Goal: Entertainment & Leisure: Consume media (video, audio)

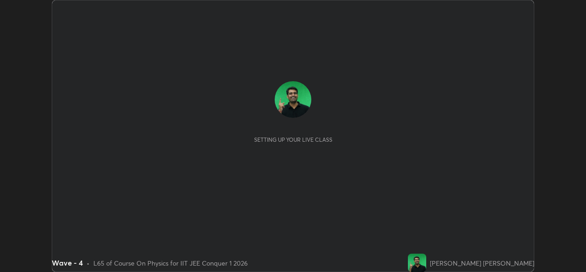
scroll to position [272, 586]
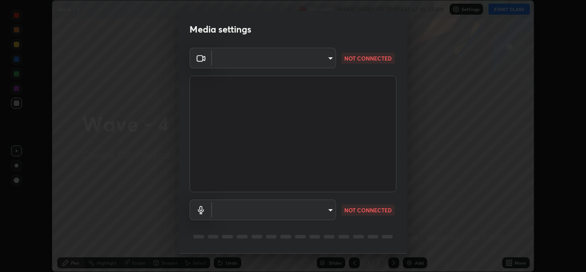
type input "de0b73f0980f6fa9b450921a8a2ec262589a733567298ed7cfed7de340c0f98a"
type input "ee5451cd7f557f866d24f5efd5cc95f4e676077231587f00bc09c28defbb90f9"
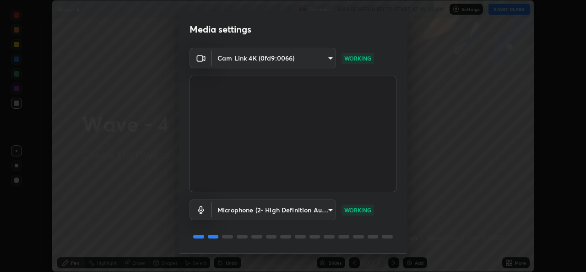
scroll to position [29, 0]
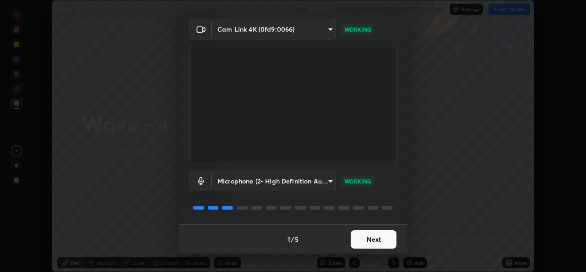
click at [374, 240] on button "Next" at bounding box center [374, 239] width 46 height 18
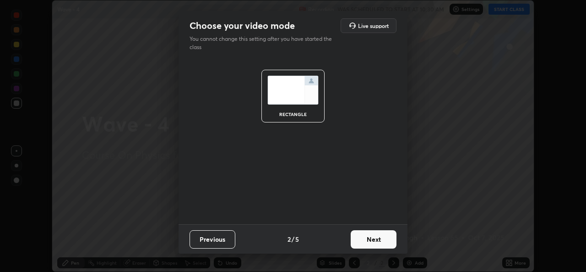
scroll to position [0, 0]
click at [375, 241] on button "Next" at bounding box center [374, 239] width 46 height 18
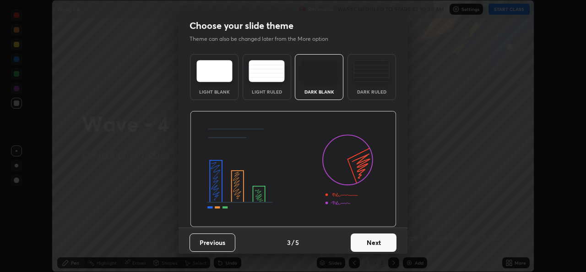
click at [377, 243] on button "Next" at bounding box center [374, 242] width 46 height 18
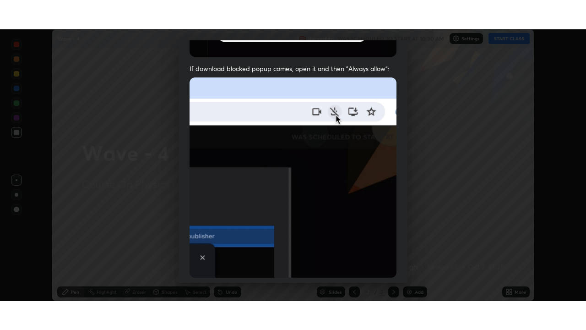
scroll to position [216, 0]
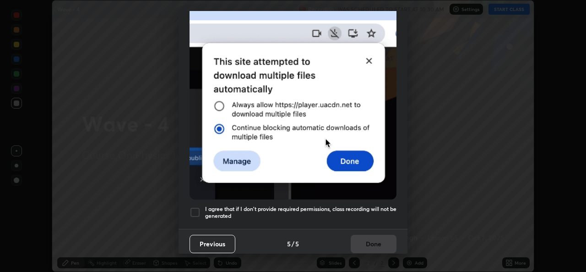
click at [195, 207] on div at bounding box center [195, 212] width 11 height 11
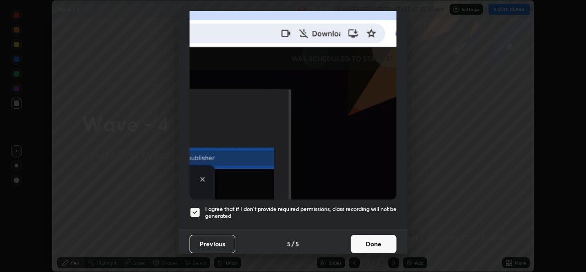
click at [378, 238] on button "Done" at bounding box center [374, 243] width 46 height 18
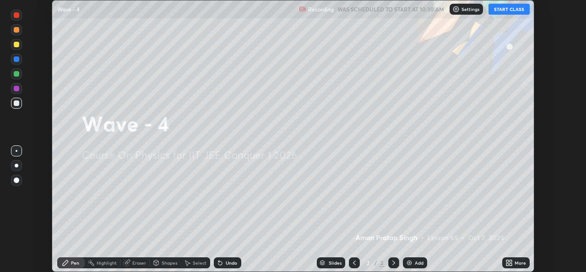
click at [505, 7] on button "START CLASS" at bounding box center [509, 9] width 41 height 11
click at [522, 262] on div "More" at bounding box center [520, 262] width 11 height 5
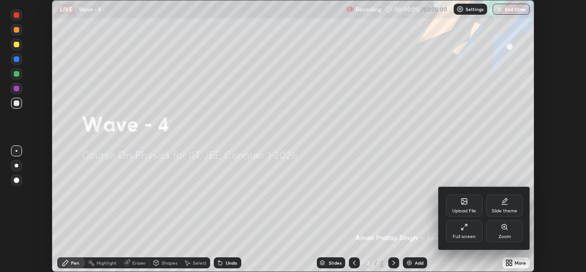
click at [467, 236] on div "Full screen" at bounding box center [464, 236] width 23 height 5
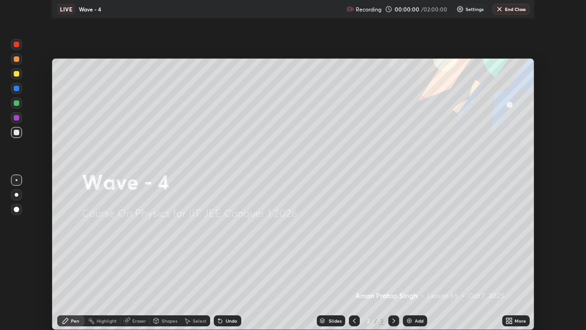
scroll to position [330, 586]
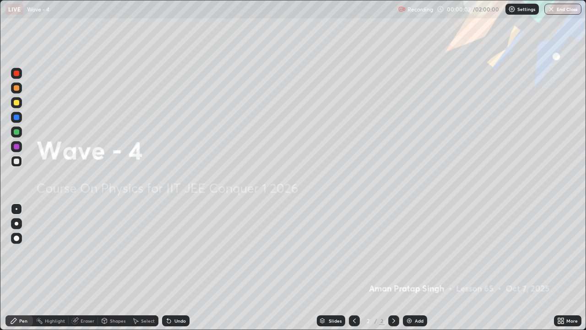
click at [412, 271] on img at bounding box center [409, 320] width 7 height 7
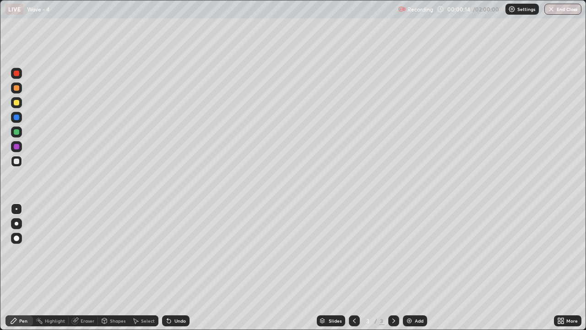
click at [16, 223] on div at bounding box center [17, 224] width 4 height 4
click at [24, 271] on div "Pen" at bounding box center [23, 320] width 8 height 5
click at [178, 271] on div "Undo" at bounding box center [179, 320] width 11 height 5
click at [179, 271] on div "Undo" at bounding box center [179, 320] width 11 height 5
click at [180, 271] on div "Undo" at bounding box center [179, 320] width 11 height 5
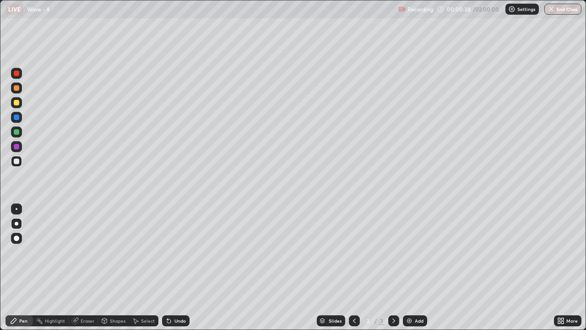
click at [180, 271] on div "Undo" at bounding box center [175, 320] width 27 height 11
click at [182, 271] on div "Undo" at bounding box center [175, 320] width 27 height 11
click at [393, 271] on icon at bounding box center [393, 320] width 7 height 7
click at [418, 271] on div "Add" at bounding box center [419, 320] width 9 height 5
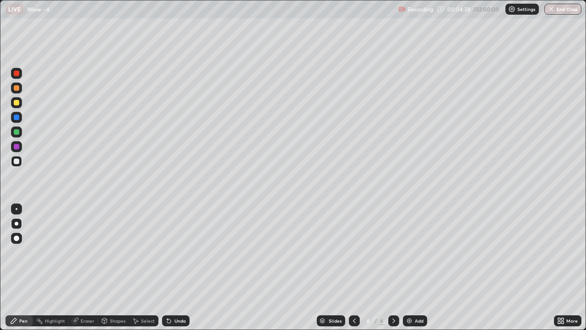
click at [393, 271] on icon at bounding box center [393, 320] width 7 height 7
click at [413, 271] on div "Add" at bounding box center [415, 320] width 24 height 11
click at [417, 271] on div "Add" at bounding box center [415, 320] width 24 height 11
click at [180, 271] on div "Undo" at bounding box center [179, 320] width 11 height 5
click at [21, 104] on div at bounding box center [16, 102] width 11 height 11
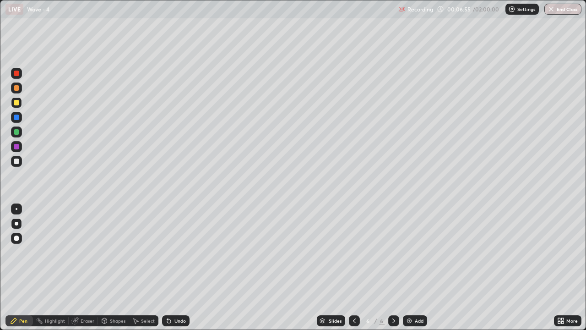
click at [177, 271] on div "Undo" at bounding box center [179, 320] width 11 height 5
click at [176, 271] on div "Undo" at bounding box center [179, 320] width 11 height 5
click at [179, 271] on div "Undo" at bounding box center [179, 320] width 11 height 5
click at [180, 271] on div "Undo" at bounding box center [179, 320] width 11 height 5
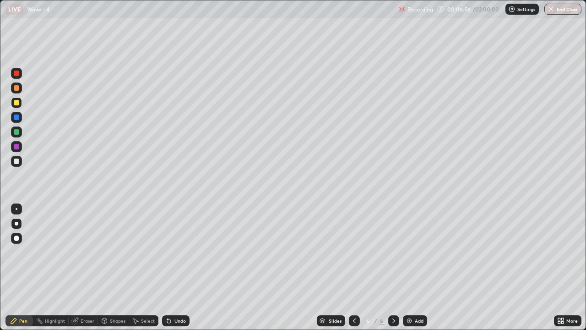
click at [178, 271] on div "Undo" at bounding box center [175, 320] width 27 height 11
click at [180, 271] on div "Undo" at bounding box center [175, 320] width 27 height 11
click at [178, 271] on div "Undo" at bounding box center [179, 320] width 11 height 5
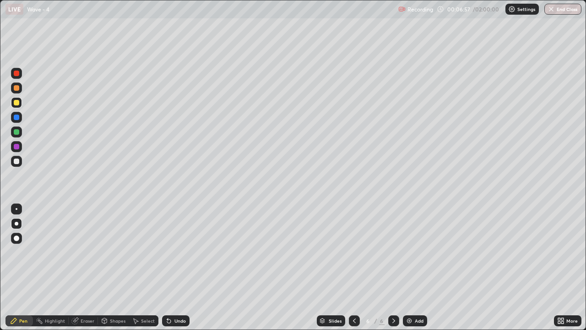
click at [175, 271] on div "Undo" at bounding box center [179, 320] width 11 height 5
click at [174, 271] on div "Undo" at bounding box center [179, 320] width 11 height 5
click at [167, 271] on icon at bounding box center [167, 318] width 1 height 1
click at [19, 150] on div at bounding box center [16, 146] width 11 height 11
click at [412, 271] on img at bounding box center [409, 320] width 7 height 7
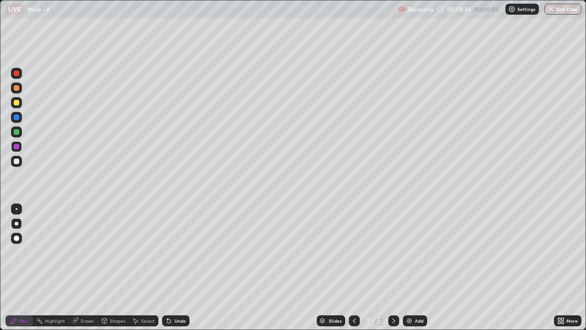
click at [17, 161] on div at bounding box center [16, 160] width 5 height 5
click at [172, 271] on div "Undo" at bounding box center [175, 320] width 27 height 11
click at [416, 271] on div "Add" at bounding box center [419, 320] width 9 height 5
click at [83, 271] on div "Eraser" at bounding box center [88, 320] width 14 height 5
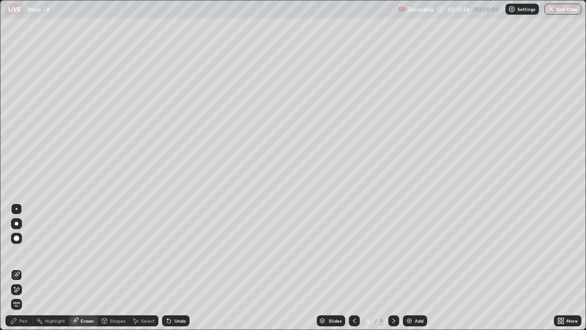
click at [25, 271] on div "Pen" at bounding box center [23, 320] width 8 height 5
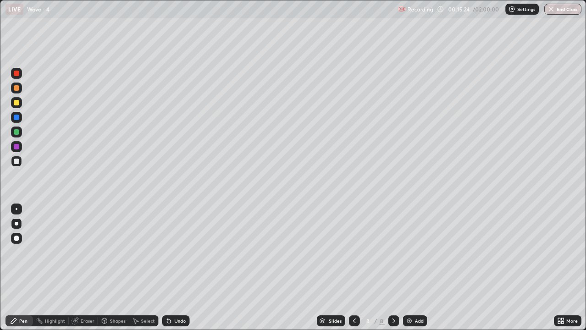
click at [411, 271] on img at bounding box center [409, 320] width 7 height 7
click at [177, 271] on div "Undo" at bounding box center [179, 320] width 11 height 5
click at [175, 271] on div "Undo" at bounding box center [179, 320] width 11 height 5
click at [20, 103] on div at bounding box center [16, 102] width 11 height 11
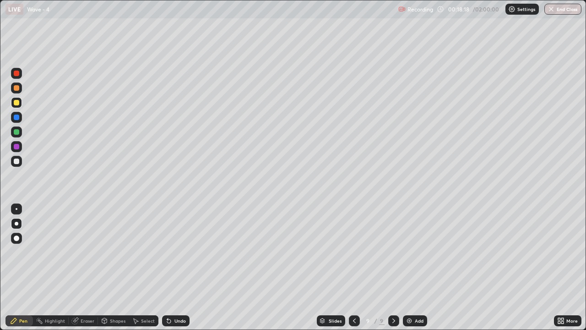
click at [338, 271] on div "Slides" at bounding box center [331, 320] width 28 height 11
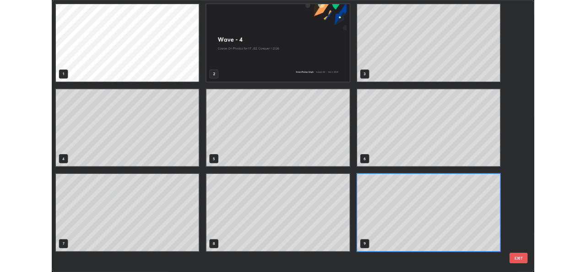
scroll to position [326, 581]
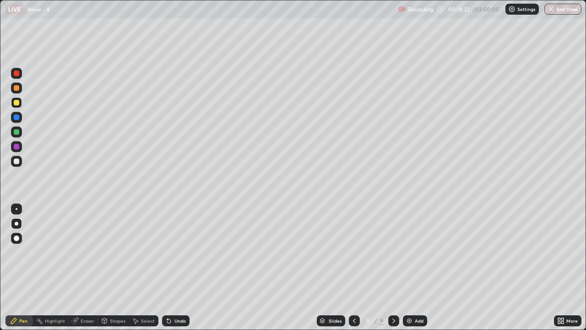
click at [20, 159] on div at bounding box center [16, 161] width 11 height 11
click at [177, 271] on div "Undo" at bounding box center [179, 320] width 11 height 5
click at [174, 271] on div "Undo" at bounding box center [179, 320] width 11 height 5
click at [172, 271] on div "Undo" at bounding box center [175, 320] width 27 height 11
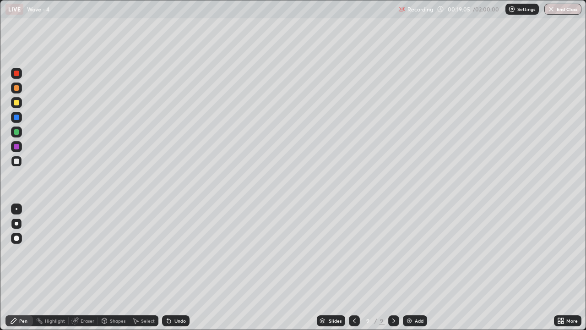
click at [356, 271] on div at bounding box center [354, 320] width 11 height 18
click at [393, 271] on icon at bounding box center [393, 320] width 7 height 7
click at [18, 131] on div at bounding box center [16, 131] width 5 height 5
click at [172, 271] on div "Undo" at bounding box center [175, 320] width 27 height 11
click at [16, 88] on div at bounding box center [16, 87] width 5 height 5
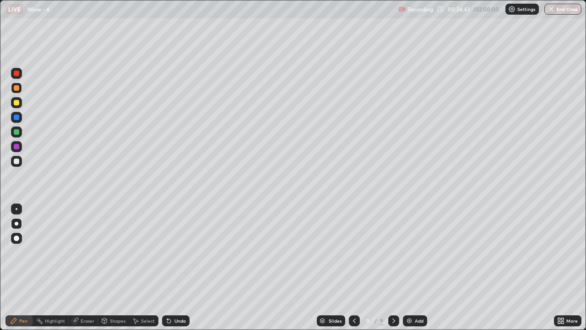
click at [417, 271] on div "Add" at bounding box center [415, 320] width 24 height 11
click at [17, 161] on div at bounding box center [16, 160] width 5 height 5
click at [17, 101] on div at bounding box center [16, 102] width 5 height 5
click at [17, 87] on div at bounding box center [16, 87] width 5 height 5
click at [353, 271] on icon at bounding box center [354, 320] width 3 height 5
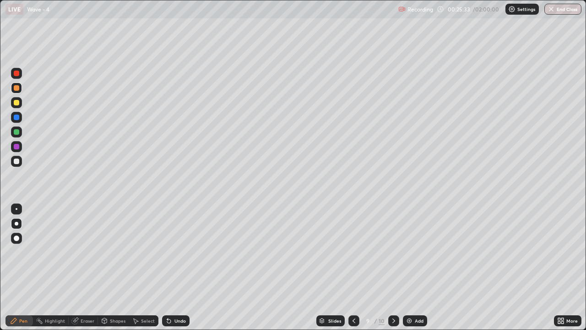
click at [393, 271] on icon at bounding box center [393, 320] width 7 height 7
click at [181, 271] on div "Undo" at bounding box center [179, 320] width 11 height 5
click at [176, 271] on div "Undo" at bounding box center [179, 320] width 11 height 5
click at [78, 271] on div "Eraser" at bounding box center [83, 320] width 29 height 11
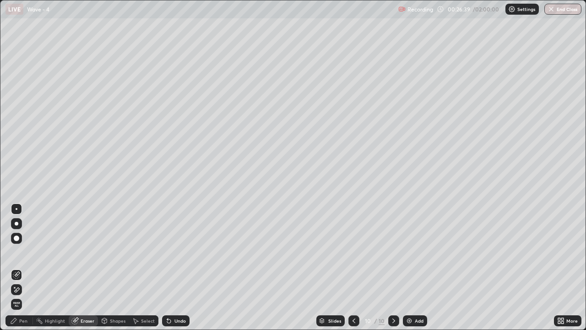
click at [20, 271] on div "Pen" at bounding box center [23, 320] width 8 height 5
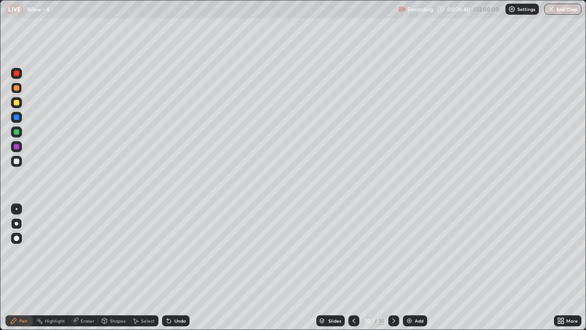
click at [17, 161] on div at bounding box center [16, 160] width 5 height 5
click at [394, 271] on icon at bounding box center [393, 320] width 7 height 7
click at [413, 271] on div "Add" at bounding box center [415, 320] width 24 height 11
click at [17, 104] on div at bounding box center [16, 102] width 5 height 5
click at [178, 271] on div "Undo" at bounding box center [179, 320] width 11 height 5
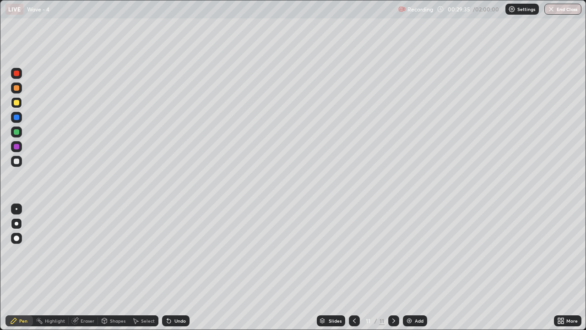
click at [177, 271] on div "Undo" at bounding box center [175, 320] width 27 height 11
click at [181, 271] on div "Undo" at bounding box center [179, 320] width 11 height 5
click at [180, 271] on div "Undo" at bounding box center [179, 320] width 11 height 5
click at [178, 271] on div "Undo" at bounding box center [179, 320] width 11 height 5
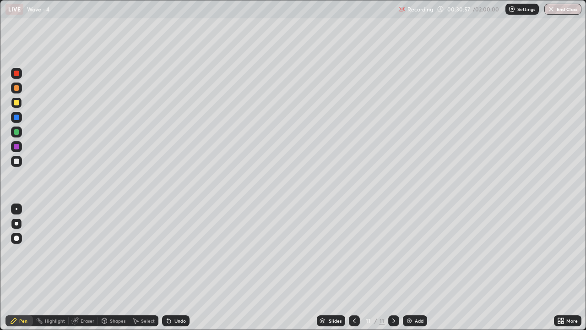
click at [354, 271] on icon at bounding box center [354, 320] width 7 height 7
click at [355, 271] on div at bounding box center [354, 320] width 11 height 18
click at [392, 271] on icon at bounding box center [393, 320] width 7 height 7
click at [393, 271] on div at bounding box center [393, 320] width 11 height 11
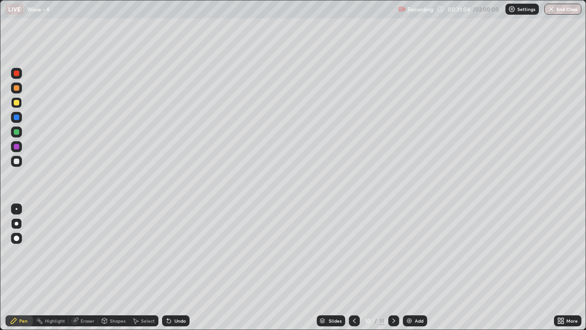
click at [393, 271] on div at bounding box center [393, 320] width 11 height 11
click at [393, 271] on icon at bounding box center [393, 320] width 7 height 7
click at [18, 160] on div at bounding box center [16, 160] width 5 height 5
click at [17, 101] on div at bounding box center [16, 102] width 5 height 5
click at [412, 271] on div "Add" at bounding box center [415, 320] width 24 height 11
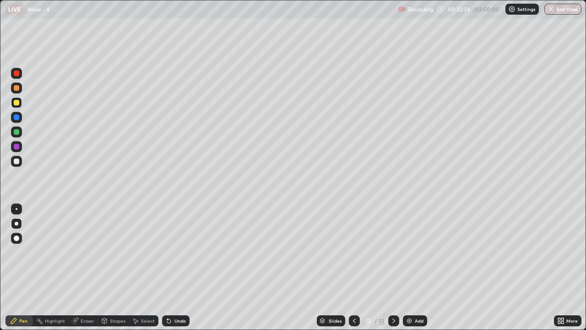
click at [9, 148] on div at bounding box center [16, 146] width 15 height 15
click at [16, 160] on div at bounding box center [16, 160] width 5 height 5
click at [353, 271] on icon at bounding box center [354, 320] width 7 height 7
click at [393, 271] on icon at bounding box center [393, 320] width 7 height 7
click at [18, 101] on div at bounding box center [16, 102] width 5 height 5
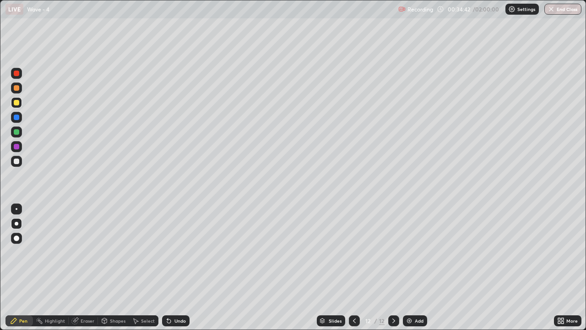
click at [353, 271] on icon at bounding box center [354, 320] width 7 height 7
click at [392, 271] on icon at bounding box center [393, 320] width 7 height 7
click at [353, 271] on icon at bounding box center [354, 320] width 7 height 7
click at [389, 271] on div at bounding box center [393, 320] width 11 height 11
click at [354, 271] on icon at bounding box center [354, 320] width 7 height 7
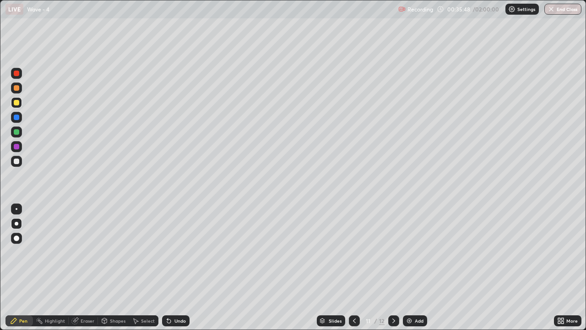
click at [394, 271] on icon at bounding box center [393, 320] width 7 height 7
click at [16, 223] on div at bounding box center [17, 224] width 4 height 4
click at [180, 271] on div "Undo" at bounding box center [175, 320] width 27 height 11
click at [17, 161] on div at bounding box center [16, 160] width 5 height 5
click at [354, 271] on icon at bounding box center [354, 320] width 3 height 5
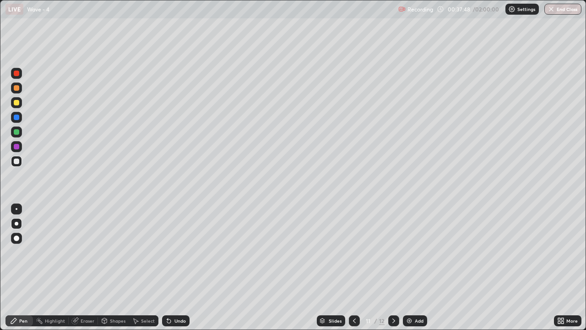
click at [393, 271] on icon at bounding box center [393, 320] width 7 height 7
click at [392, 271] on icon at bounding box center [393, 320] width 7 height 7
click at [393, 271] on icon at bounding box center [393, 320] width 7 height 7
click at [416, 271] on div "Add" at bounding box center [419, 320] width 9 height 5
click at [20, 159] on div at bounding box center [16, 161] width 11 height 11
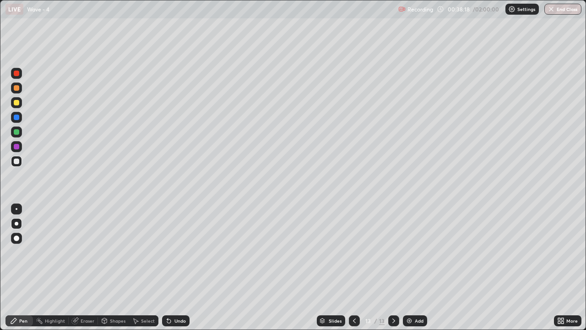
click at [17, 104] on div at bounding box center [16, 102] width 5 height 5
click at [354, 271] on icon at bounding box center [354, 320] width 7 height 7
click at [388, 271] on div at bounding box center [393, 320] width 11 height 11
click at [393, 271] on icon at bounding box center [393, 320] width 7 height 7
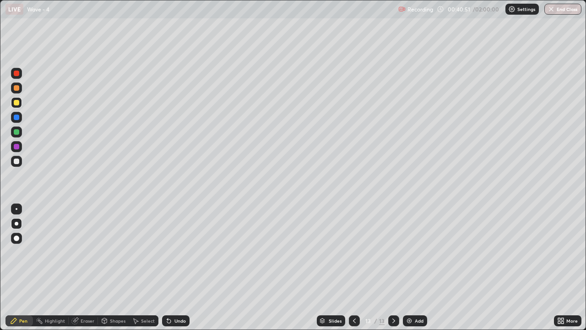
click at [175, 271] on div "Undo" at bounding box center [179, 320] width 11 height 5
click at [16, 161] on div at bounding box center [16, 160] width 5 height 5
click at [18, 103] on div at bounding box center [16, 102] width 5 height 5
click at [20, 157] on div at bounding box center [16, 161] width 11 height 11
click at [16, 101] on div at bounding box center [16, 102] width 5 height 5
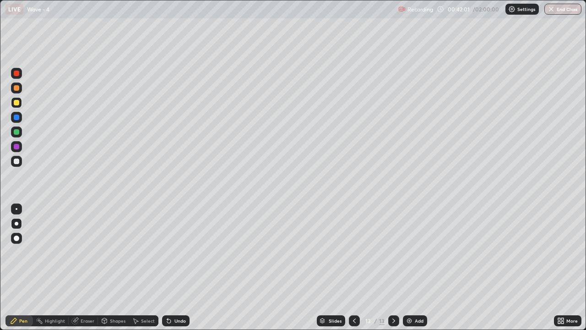
click at [175, 271] on div "Undo" at bounding box center [179, 320] width 11 height 5
click at [172, 271] on div "Undo" at bounding box center [175, 320] width 27 height 11
click at [15, 128] on div at bounding box center [16, 131] width 11 height 11
click at [176, 271] on div "Undo" at bounding box center [175, 320] width 27 height 11
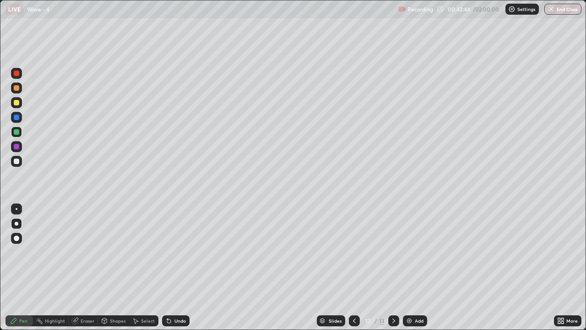
click at [176, 271] on div "Undo" at bounding box center [175, 320] width 27 height 11
click at [18, 158] on div at bounding box center [16, 161] width 11 height 11
click at [14, 133] on div at bounding box center [16, 131] width 5 height 5
click at [16, 103] on div at bounding box center [16, 102] width 5 height 5
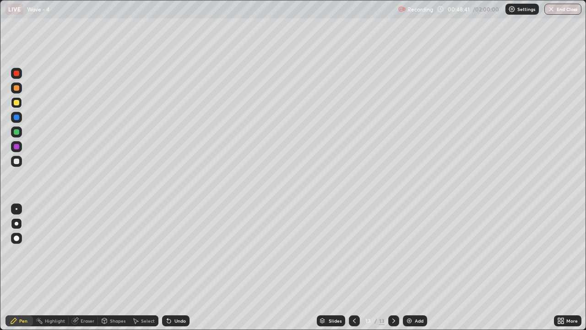
click at [176, 271] on div "Undo" at bounding box center [179, 320] width 11 height 5
click at [177, 271] on div "Undo" at bounding box center [179, 320] width 11 height 5
click at [178, 271] on div "Undo" at bounding box center [179, 320] width 11 height 5
click at [392, 271] on icon at bounding box center [393, 320] width 3 height 5
click at [420, 271] on div "Add" at bounding box center [415, 320] width 24 height 11
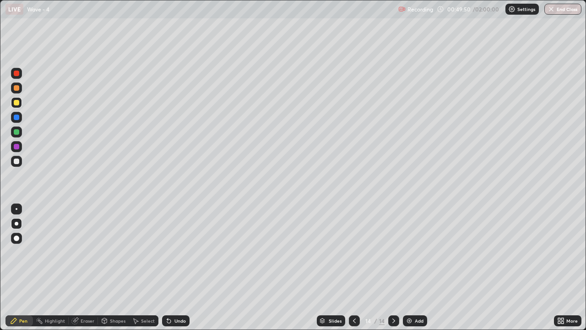
click at [17, 102] on div at bounding box center [16, 102] width 5 height 5
click at [18, 159] on div at bounding box center [16, 160] width 5 height 5
click at [16, 130] on div at bounding box center [16, 131] width 5 height 5
click at [414, 271] on div "Add" at bounding box center [415, 320] width 24 height 11
click at [18, 103] on div at bounding box center [16, 102] width 5 height 5
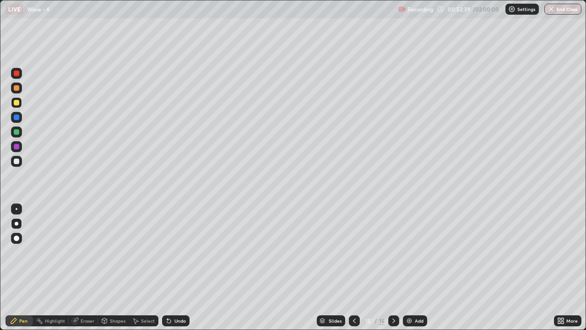
click at [17, 159] on div at bounding box center [16, 160] width 5 height 5
click at [16, 134] on div at bounding box center [16, 131] width 5 height 5
click at [16, 102] on div at bounding box center [16, 102] width 5 height 5
click at [16, 159] on div at bounding box center [16, 160] width 5 height 5
click at [353, 271] on icon at bounding box center [354, 320] width 7 height 7
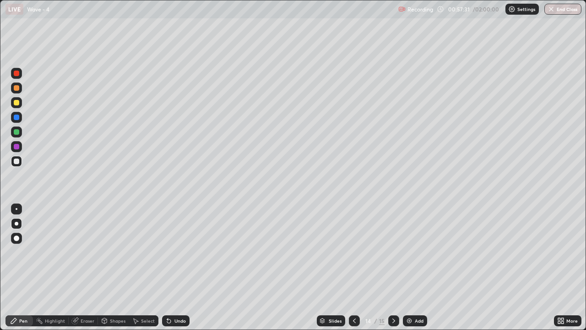
click at [16, 160] on div at bounding box center [16, 160] width 5 height 5
click at [395, 271] on icon at bounding box center [393, 320] width 7 height 7
click at [417, 271] on div "Add" at bounding box center [415, 320] width 24 height 11
click at [17, 103] on div at bounding box center [16, 102] width 5 height 5
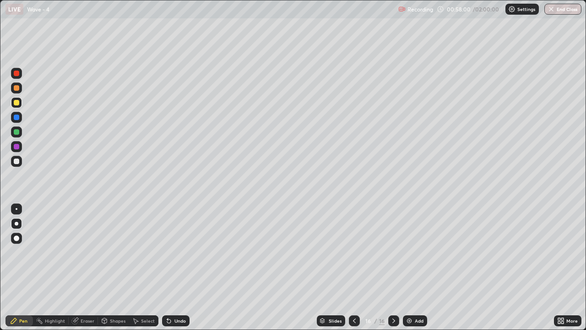
click at [17, 161] on div at bounding box center [16, 160] width 5 height 5
click at [16, 240] on div at bounding box center [16, 237] width 5 height 5
click at [17, 102] on div at bounding box center [16, 102] width 5 height 5
click at [20, 219] on div at bounding box center [16, 223] width 11 height 11
click at [21, 160] on div at bounding box center [16, 161] width 11 height 11
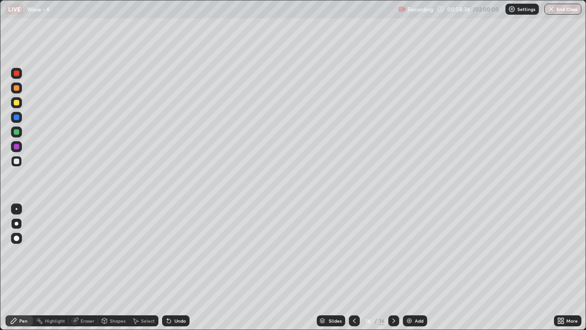
click at [180, 271] on div "Undo" at bounding box center [179, 320] width 11 height 5
click at [178, 271] on div "Undo" at bounding box center [179, 320] width 11 height 5
click at [24, 269] on div "Erase all" at bounding box center [16, 164] width 22 height 293
click at [392, 271] on div at bounding box center [393, 320] width 11 height 18
click at [415, 271] on div "Add" at bounding box center [415, 320] width 24 height 11
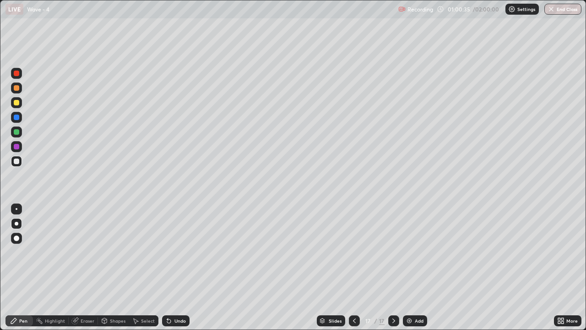
click at [16, 104] on div at bounding box center [16, 102] width 5 height 5
click at [177, 271] on div "Undo" at bounding box center [179, 320] width 11 height 5
click at [18, 160] on div at bounding box center [16, 160] width 5 height 5
click at [16, 107] on div at bounding box center [16, 102] width 11 height 11
click at [354, 271] on icon at bounding box center [354, 320] width 7 height 7
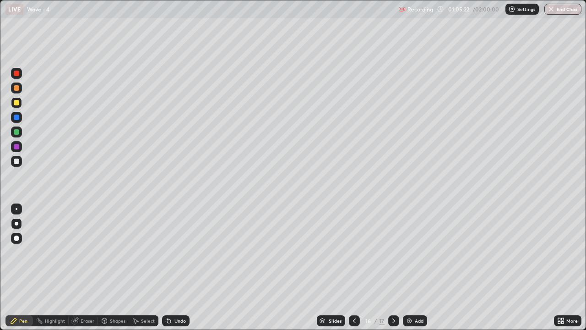
click at [393, 271] on icon at bounding box center [393, 320] width 7 height 7
click at [394, 271] on div at bounding box center [393, 320] width 11 height 11
click at [418, 271] on div "Add" at bounding box center [419, 320] width 9 height 5
click at [17, 161] on div at bounding box center [16, 160] width 5 height 5
click at [179, 271] on div "Undo" at bounding box center [179, 320] width 11 height 5
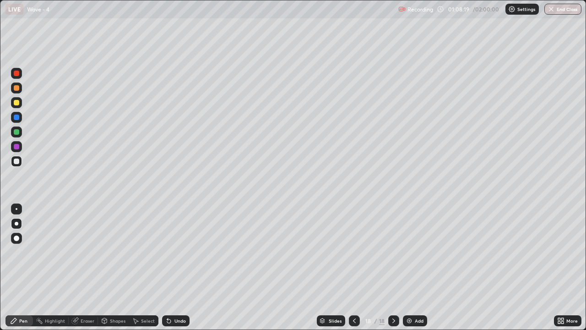
click at [354, 271] on icon at bounding box center [354, 320] width 7 height 7
click at [392, 271] on icon at bounding box center [393, 320] width 7 height 7
click at [393, 271] on icon at bounding box center [393, 320] width 7 height 7
click at [411, 271] on img at bounding box center [409, 320] width 7 height 7
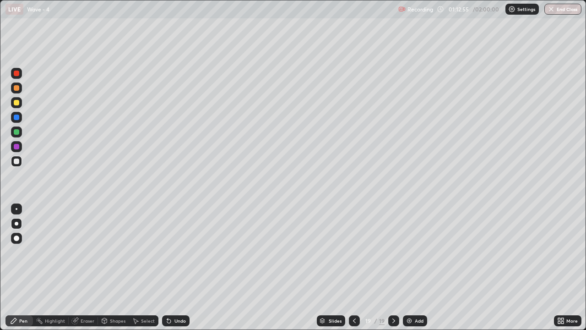
click at [18, 104] on div at bounding box center [16, 102] width 5 height 5
click at [393, 271] on icon at bounding box center [393, 320] width 7 height 7
click at [415, 271] on div "Add" at bounding box center [419, 320] width 9 height 5
click at [18, 158] on div at bounding box center [16, 160] width 5 height 5
click at [16, 102] on div at bounding box center [16, 102] width 5 height 5
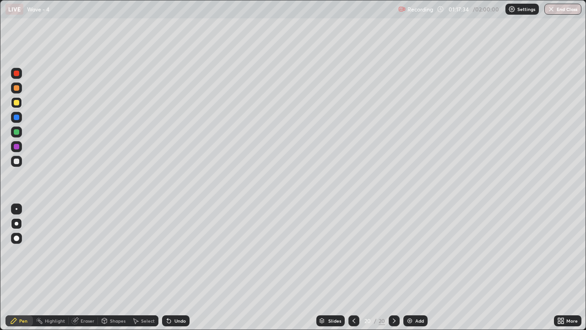
click at [393, 271] on icon at bounding box center [394, 320] width 3 height 5
click at [413, 271] on div "Add" at bounding box center [415, 320] width 24 height 11
click at [15, 158] on div at bounding box center [16, 160] width 5 height 5
click at [354, 271] on icon at bounding box center [354, 320] width 7 height 7
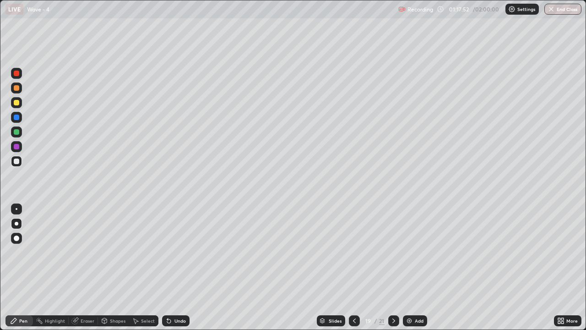
click at [392, 271] on icon at bounding box center [393, 320] width 7 height 7
click at [393, 271] on icon at bounding box center [393, 320] width 7 height 7
click at [354, 271] on icon at bounding box center [354, 320] width 7 height 7
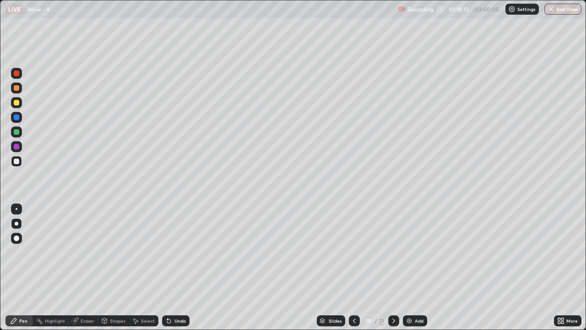
click at [393, 271] on icon at bounding box center [393, 320] width 7 height 7
click at [354, 271] on icon at bounding box center [354, 320] width 7 height 7
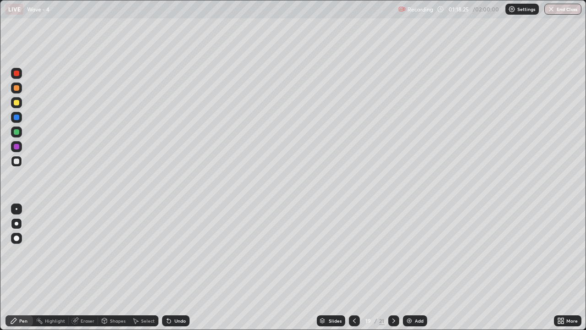
click at [392, 271] on icon at bounding box center [393, 320] width 3 height 5
click at [394, 271] on icon at bounding box center [393, 320] width 7 height 7
click at [353, 271] on icon at bounding box center [354, 320] width 7 height 7
click at [354, 271] on icon at bounding box center [354, 320] width 7 height 7
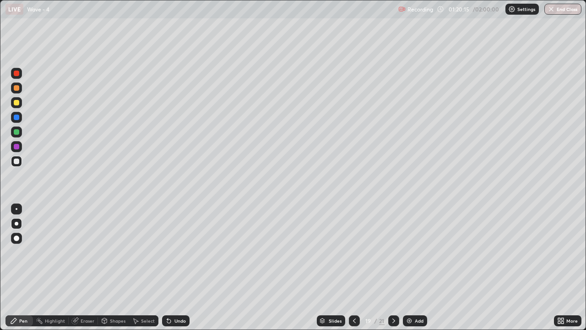
click at [392, 271] on icon at bounding box center [393, 320] width 7 height 7
click at [396, 271] on div at bounding box center [393, 320] width 11 height 11
click at [393, 271] on icon at bounding box center [393, 320] width 7 height 7
click at [179, 271] on div "Undo" at bounding box center [179, 320] width 11 height 5
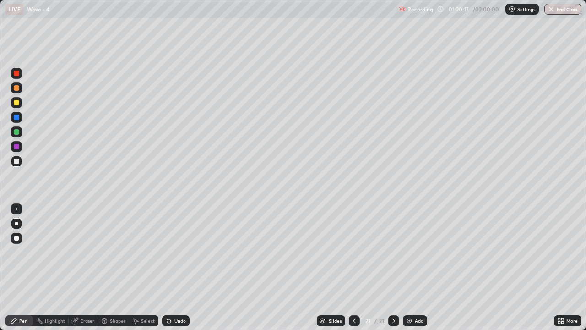
click at [175, 271] on div "Undo" at bounding box center [175, 320] width 27 height 11
click at [174, 271] on div "Undo" at bounding box center [175, 320] width 27 height 11
click at [174, 271] on div "Undo" at bounding box center [179, 320] width 11 height 5
click at [176, 271] on div "Undo" at bounding box center [175, 320] width 27 height 11
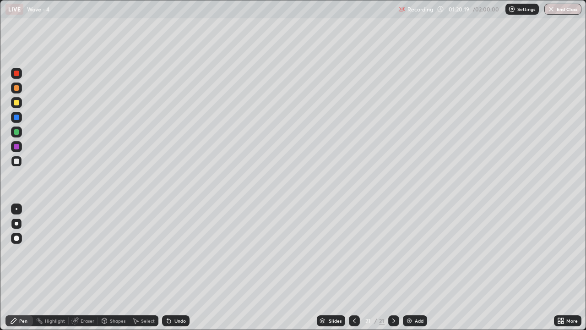
click at [176, 271] on div "Undo" at bounding box center [175, 320] width 27 height 11
click at [353, 271] on icon at bounding box center [354, 320] width 7 height 7
click at [354, 271] on icon at bounding box center [354, 320] width 7 height 7
click at [355, 271] on icon at bounding box center [354, 320] width 7 height 7
click at [354, 271] on icon at bounding box center [354, 320] width 7 height 7
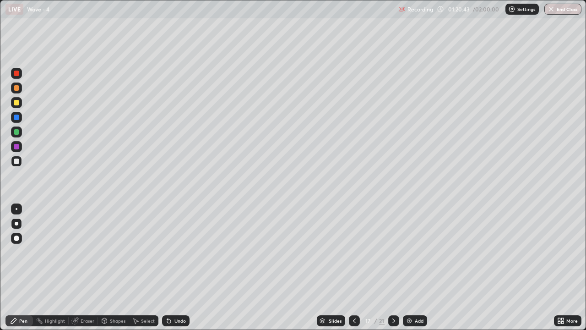
click at [394, 271] on icon at bounding box center [393, 320] width 3 height 5
click at [393, 271] on icon at bounding box center [393, 320] width 7 height 7
click at [394, 271] on icon at bounding box center [393, 320] width 7 height 7
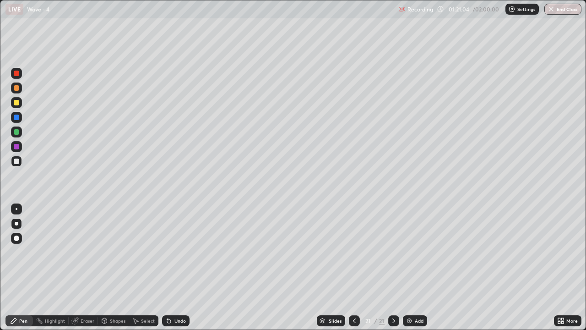
click at [415, 271] on div "Add" at bounding box center [419, 320] width 9 height 5
click at [351, 271] on icon at bounding box center [354, 320] width 7 height 7
click at [12, 101] on div at bounding box center [16, 102] width 11 height 11
click at [16, 87] on div at bounding box center [16, 87] width 5 height 5
click at [17, 162] on div at bounding box center [16, 160] width 5 height 5
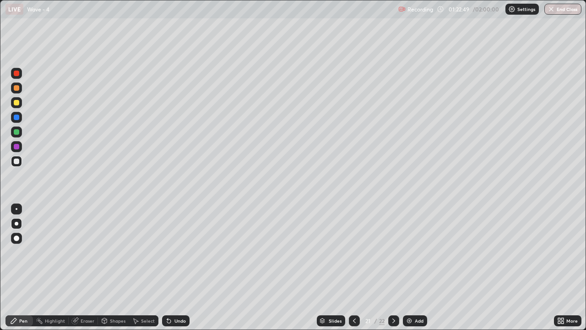
click at [17, 104] on div at bounding box center [16, 102] width 5 height 5
click at [355, 271] on div at bounding box center [354, 320] width 11 height 11
click at [393, 271] on icon at bounding box center [393, 320] width 7 height 7
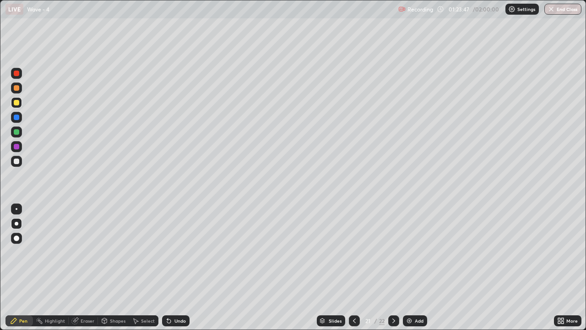
click at [394, 271] on icon at bounding box center [393, 320] width 7 height 7
click at [354, 271] on icon at bounding box center [354, 320] width 3 height 5
click at [393, 271] on icon at bounding box center [393, 320] width 7 height 7
click at [394, 271] on icon at bounding box center [393, 320] width 7 height 7
click at [17, 160] on div at bounding box center [16, 160] width 5 height 5
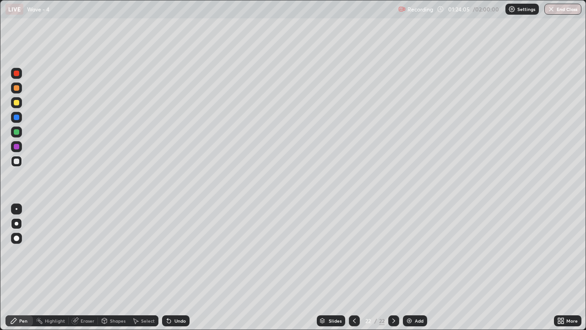
click at [15, 102] on div at bounding box center [16, 102] width 5 height 5
click at [18, 156] on div at bounding box center [16, 161] width 11 height 11
click at [180, 271] on div "Undo" at bounding box center [179, 320] width 11 height 5
click at [175, 271] on div "Undo" at bounding box center [179, 320] width 11 height 5
click at [179, 271] on div "Undo" at bounding box center [179, 320] width 11 height 5
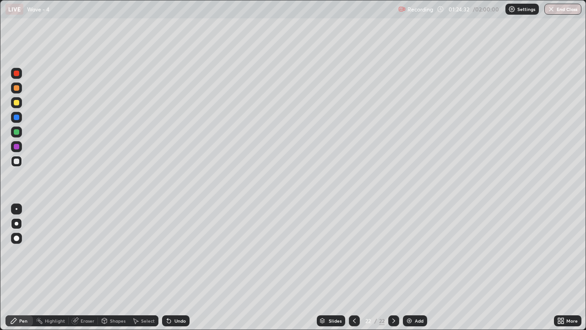
click at [17, 102] on div at bounding box center [16, 102] width 5 height 5
click at [20, 103] on div at bounding box center [16, 102] width 11 height 11
click at [392, 271] on icon at bounding box center [393, 320] width 7 height 7
click at [412, 271] on div "Add" at bounding box center [415, 320] width 24 height 11
click at [17, 161] on div at bounding box center [16, 160] width 5 height 5
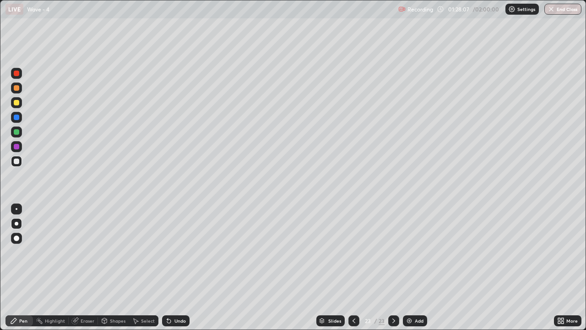
click at [353, 271] on icon at bounding box center [354, 320] width 3 height 5
click at [19, 136] on div at bounding box center [16, 131] width 11 height 11
click at [392, 271] on icon at bounding box center [393, 320] width 7 height 7
click at [355, 271] on div at bounding box center [354, 320] width 11 height 11
click at [17, 132] on div at bounding box center [16, 131] width 5 height 5
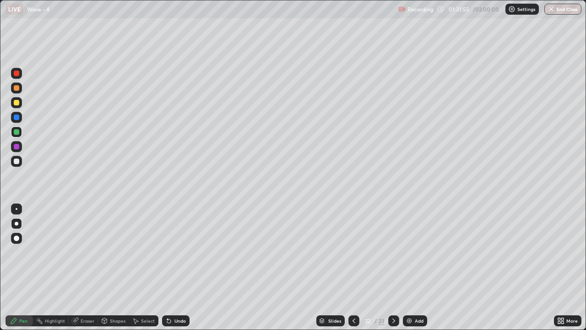
click at [17, 103] on div at bounding box center [16, 102] width 5 height 5
click at [355, 271] on icon at bounding box center [353, 320] width 7 height 7
click at [356, 271] on div at bounding box center [354, 320] width 11 height 11
click at [353, 271] on icon at bounding box center [353, 320] width 7 height 7
click at [352, 271] on icon at bounding box center [353, 320] width 7 height 7
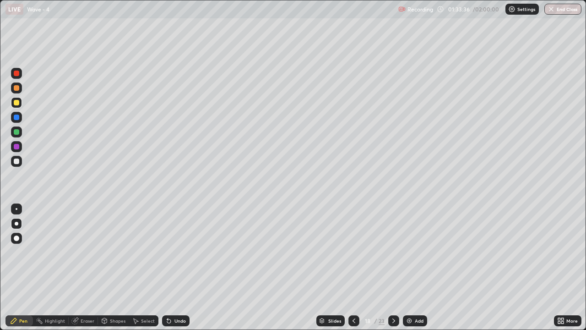
click at [393, 271] on icon at bounding box center [393, 320] width 7 height 7
click at [83, 271] on div "Eraser" at bounding box center [88, 320] width 14 height 5
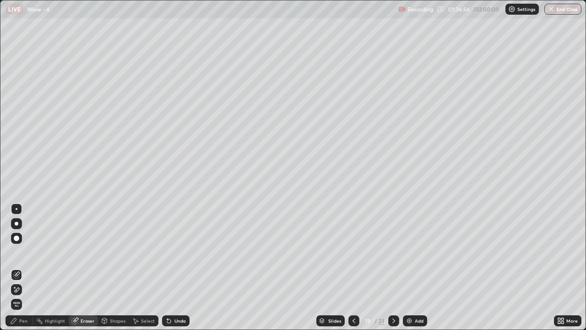
click at [24, 271] on div "Pen" at bounding box center [23, 320] width 8 height 5
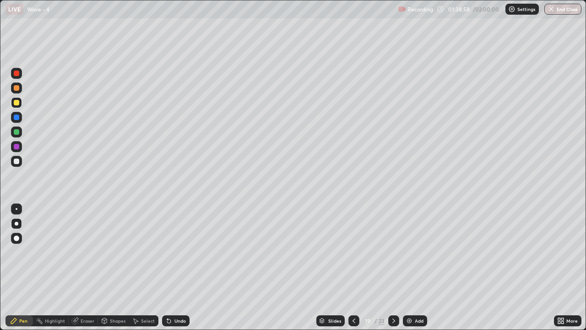
click at [398, 271] on div at bounding box center [393, 320] width 11 height 11
click at [397, 271] on div at bounding box center [393, 320] width 11 height 11
click at [394, 271] on icon at bounding box center [393, 320] width 7 height 7
click at [393, 271] on icon at bounding box center [393, 320] width 7 height 7
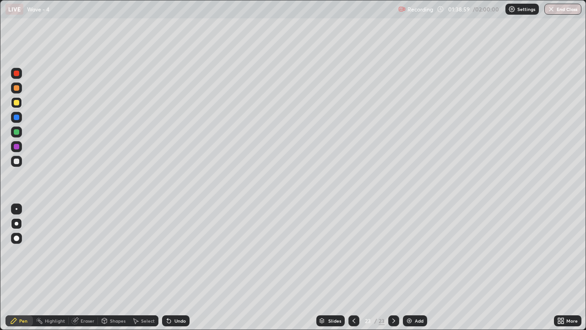
click at [414, 271] on div "Add" at bounding box center [415, 320] width 24 height 11
click at [354, 271] on icon at bounding box center [354, 320] width 3 height 5
click at [354, 271] on div at bounding box center [354, 320] width 11 height 11
click at [393, 271] on icon at bounding box center [393, 320] width 7 height 7
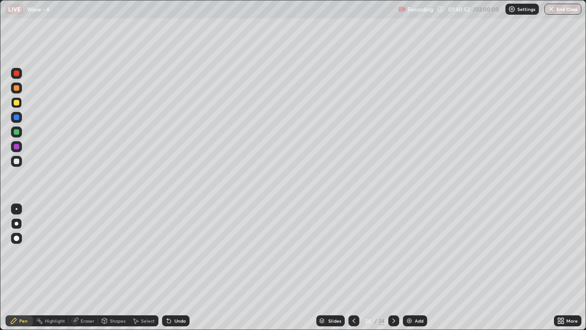
click at [397, 271] on div at bounding box center [393, 320] width 11 height 11
click at [398, 271] on div at bounding box center [393, 320] width 11 height 11
click at [174, 271] on div "Undo" at bounding box center [175, 320] width 27 height 11
click at [176, 271] on div "Undo" at bounding box center [179, 320] width 11 height 5
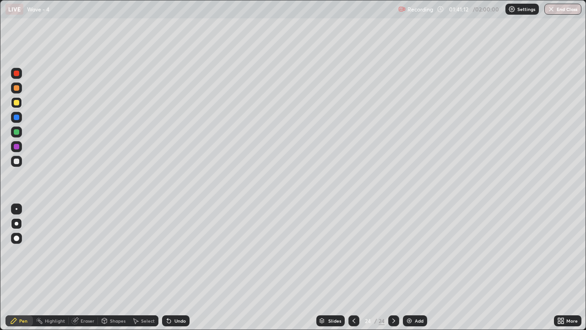
click at [177, 271] on div "Undo" at bounding box center [179, 320] width 11 height 5
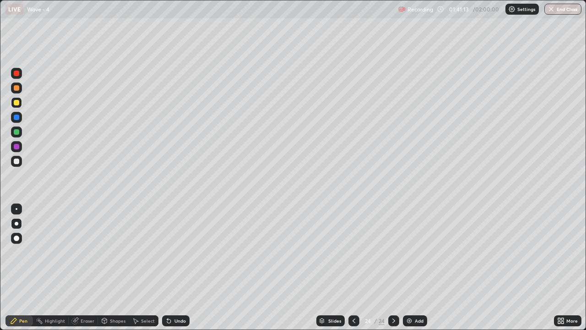
click at [176, 271] on div "Undo" at bounding box center [179, 320] width 11 height 5
click at [178, 271] on div "Undo" at bounding box center [179, 320] width 11 height 5
click at [17, 166] on div at bounding box center [16, 161] width 11 height 11
click at [354, 271] on icon at bounding box center [353, 320] width 7 height 7
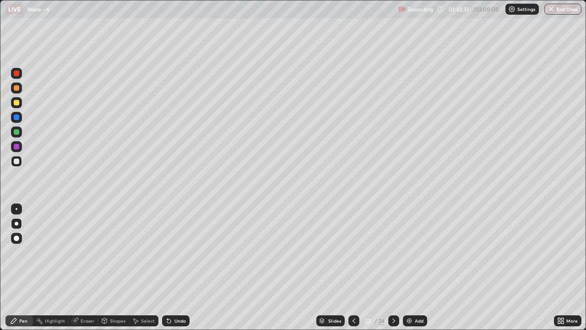
click at [353, 271] on icon at bounding box center [353, 320] width 7 height 7
click at [393, 271] on icon at bounding box center [393, 320] width 7 height 7
click at [392, 271] on icon at bounding box center [393, 320] width 3 height 5
click at [393, 271] on icon at bounding box center [393, 320] width 7 height 7
click at [412, 271] on img at bounding box center [409, 320] width 7 height 7
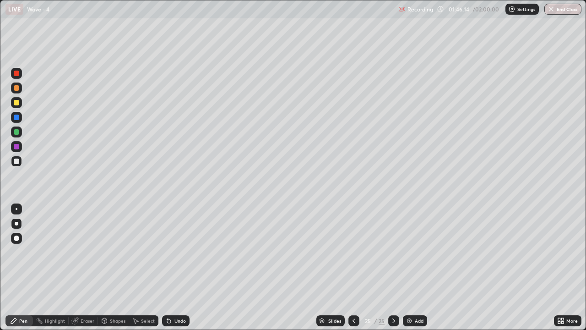
click at [394, 271] on icon at bounding box center [393, 320] width 7 height 7
click at [409, 271] on img at bounding box center [409, 320] width 7 height 7
click at [87, 271] on div "Eraser" at bounding box center [88, 320] width 14 height 5
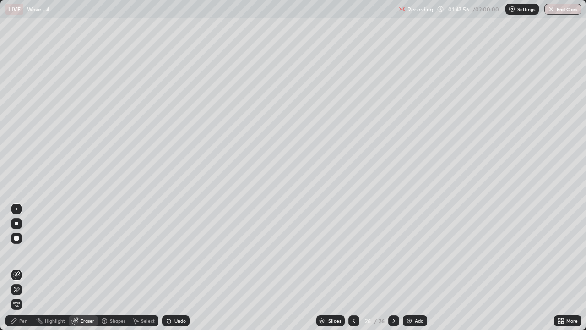
click at [27, 271] on div "Pen" at bounding box center [18, 320] width 27 height 11
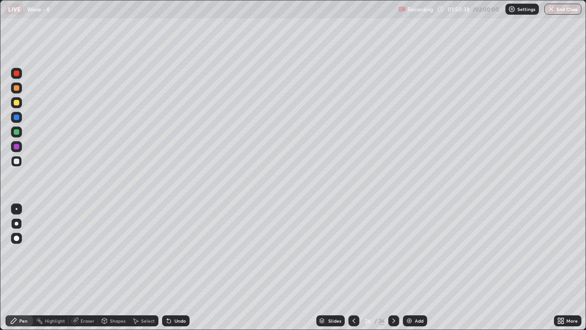
click at [90, 271] on div "Eraser" at bounding box center [88, 320] width 14 height 5
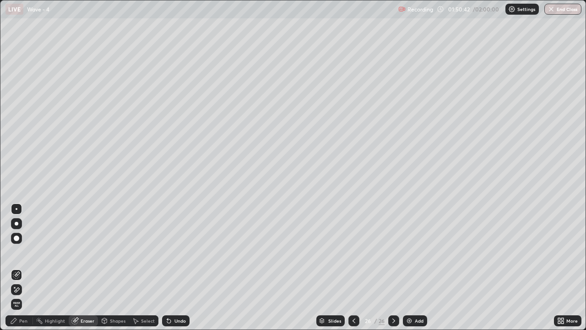
click at [27, 271] on div "Pen" at bounding box center [23, 320] width 8 height 5
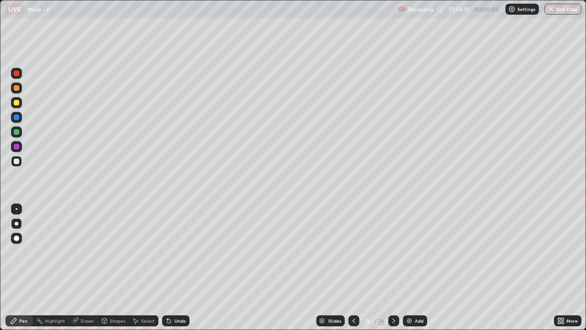
click at [393, 271] on icon at bounding box center [393, 320] width 7 height 7
click at [421, 271] on div "Add" at bounding box center [419, 320] width 9 height 5
click at [354, 271] on icon at bounding box center [354, 320] width 7 height 7
click at [388, 271] on div at bounding box center [393, 320] width 11 height 11
click at [353, 271] on icon at bounding box center [354, 320] width 7 height 7
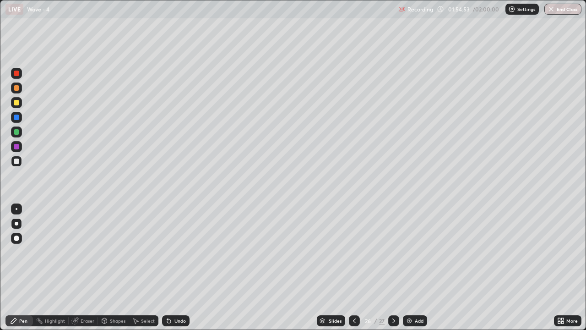
click at [18, 102] on div at bounding box center [16, 102] width 5 height 5
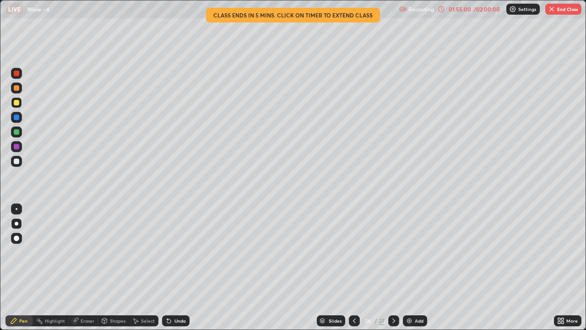
click at [392, 271] on icon at bounding box center [393, 320] width 3 height 5
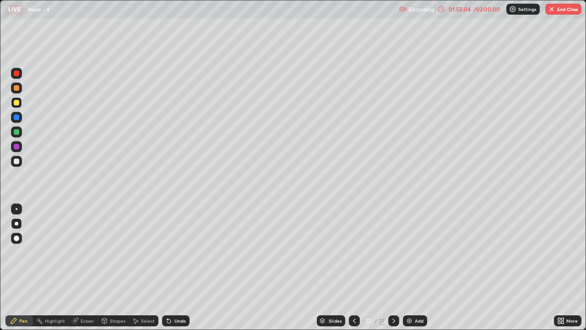
click at [353, 271] on icon at bounding box center [354, 320] width 7 height 7
click at [358, 271] on div at bounding box center [354, 320] width 11 height 11
click at [356, 271] on div at bounding box center [354, 320] width 11 height 11
click at [357, 271] on div at bounding box center [354, 320] width 11 height 18
click at [354, 271] on div at bounding box center [354, 320] width 11 height 18
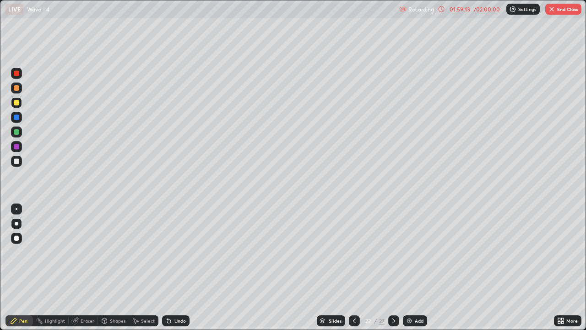
click at [392, 271] on icon at bounding box center [393, 320] width 7 height 7
click at [393, 271] on icon at bounding box center [393, 320] width 3 height 5
click at [393, 271] on icon at bounding box center [393, 320] width 7 height 7
click at [392, 271] on icon at bounding box center [393, 320] width 7 height 7
click at [562, 11] on button "End Class" at bounding box center [563, 9] width 36 height 11
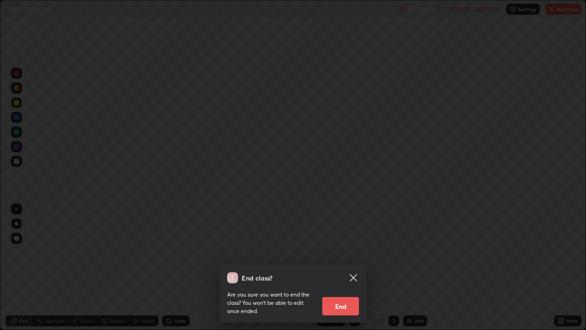
click at [351, 271] on button "End" at bounding box center [340, 306] width 37 height 18
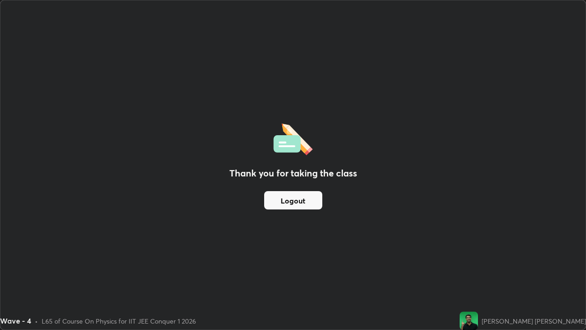
click at [85, 271] on div "Thank you for taking the class Logout" at bounding box center [292, 164] width 585 height 329
click at [535, 271] on div "Thank you for taking the class Logout" at bounding box center [292, 164] width 585 height 329
click at [515, 271] on div "Thank you for taking the class Logout" at bounding box center [292, 164] width 585 height 329
click at [299, 199] on button "Logout" at bounding box center [293, 200] width 58 height 18
click at [300, 199] on button "Logout" at bounding box center [293, 200] width 58 height 18
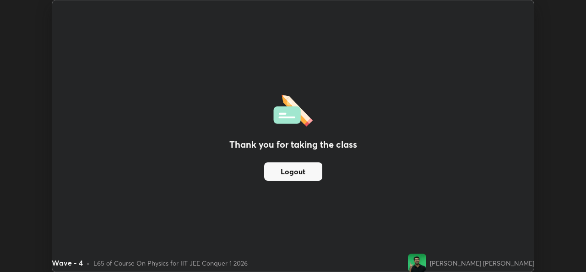
scroll to position [45526, 45211]
